Goal: Ask a question

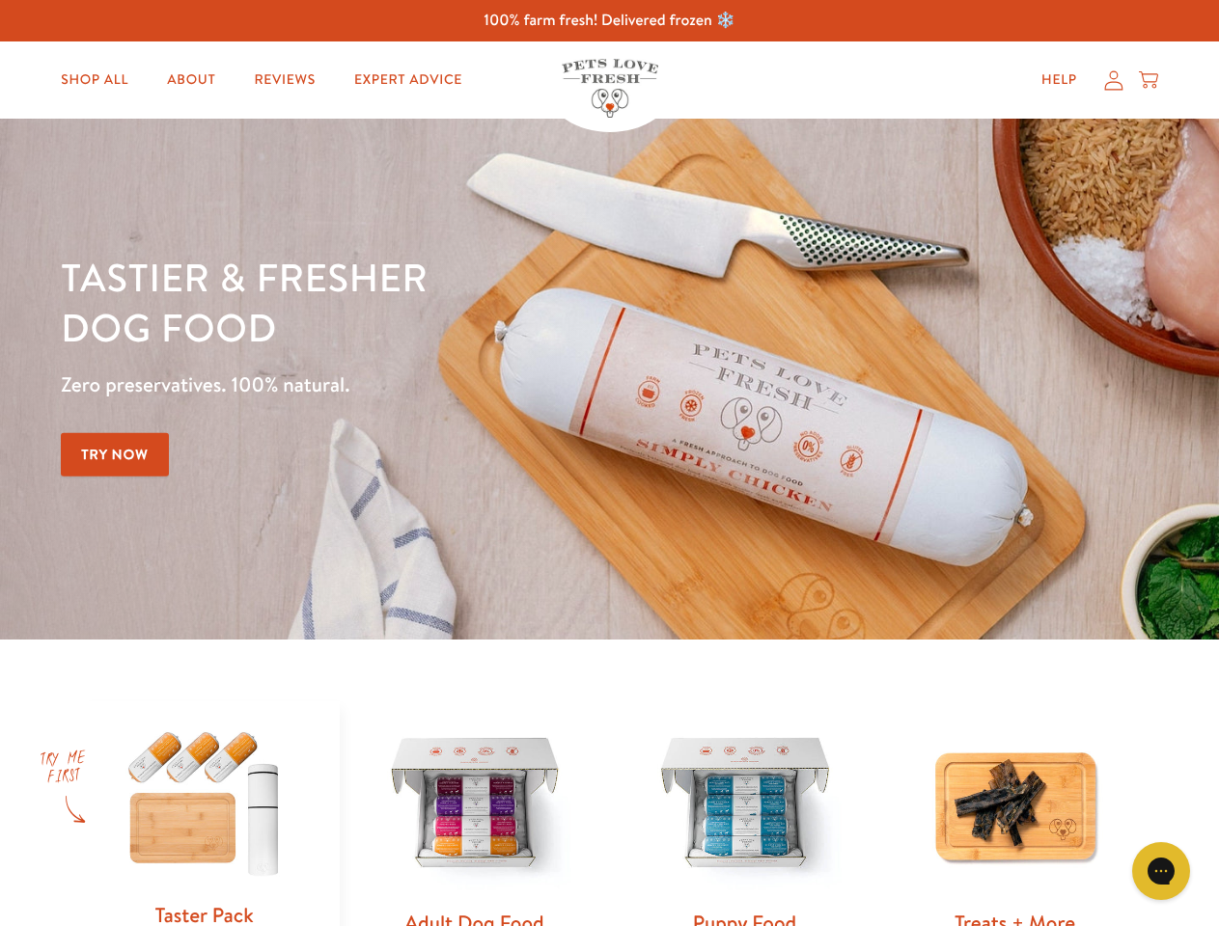
click at [609, 463] on div "Tastier & fresher dog food Zero preservatives. 100% natural. Try Now" at bounding box center [426, 379] width 731 height 255
click at [1161, 871] on icon "Gorgias live chat" at bounding box center [1160, 871] width 18 height 18
